Goal: Navigation & Orientation: Find specific page/section

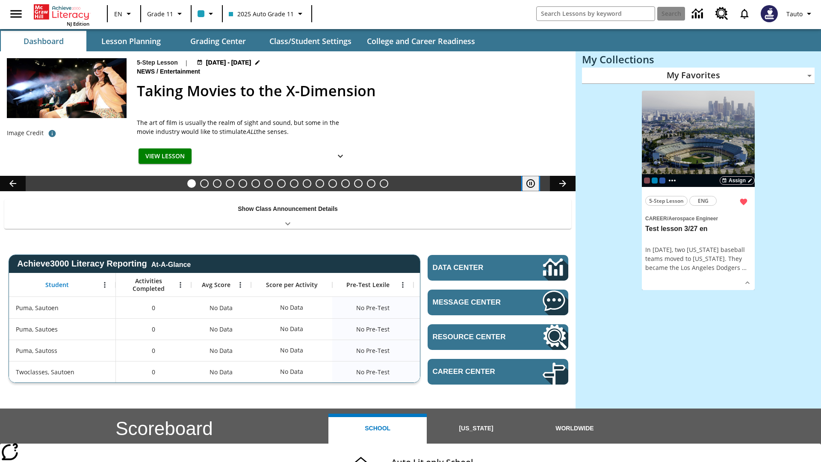
click at [531, 184] on icon "Pause" at bounding box center [531, 183] width 10 height 10
